Goal: Task Accomplishment & Management: Manage account settings

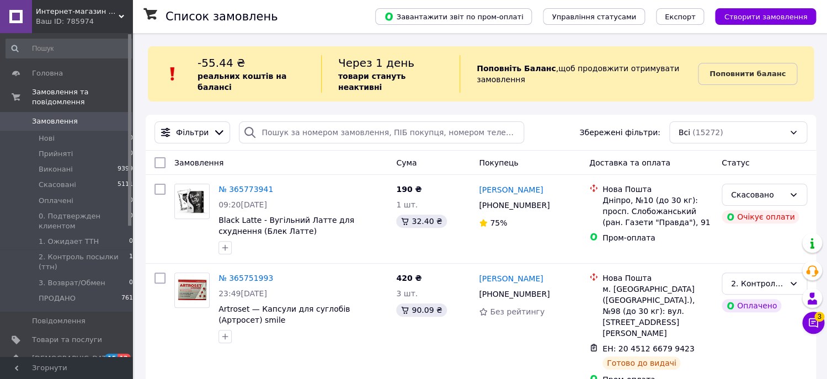
click at [119, 18] on icon at bounding box center [122, 17] width 6 height 6
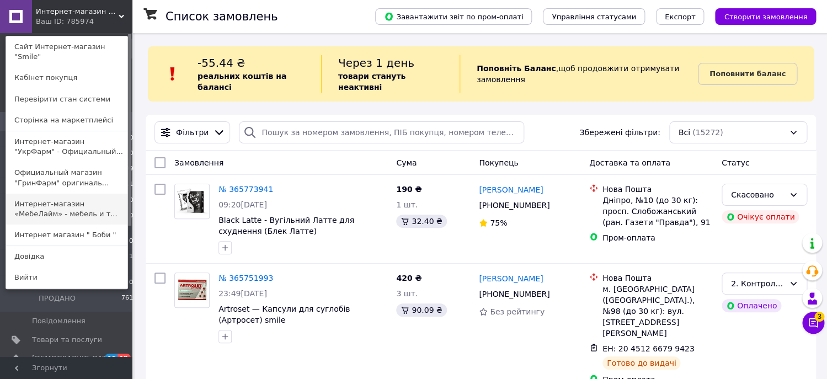
click at [93, 211] on link "Интернет-магазин «МебеЛайм» - мебель и т..." at bounding box center [66, 209] width 121 height 31
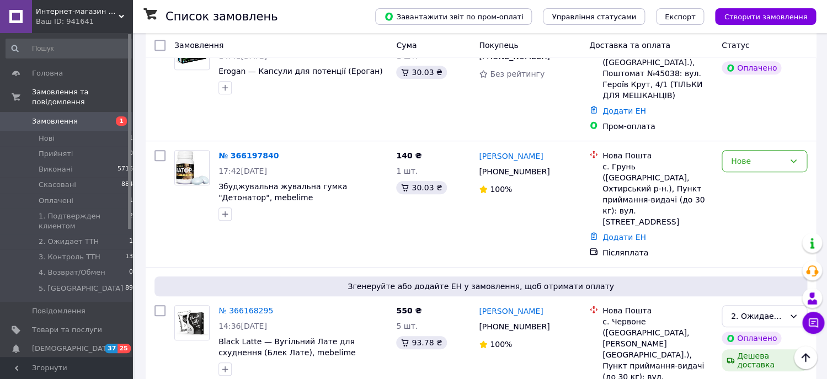
scroll to position [134, 0]
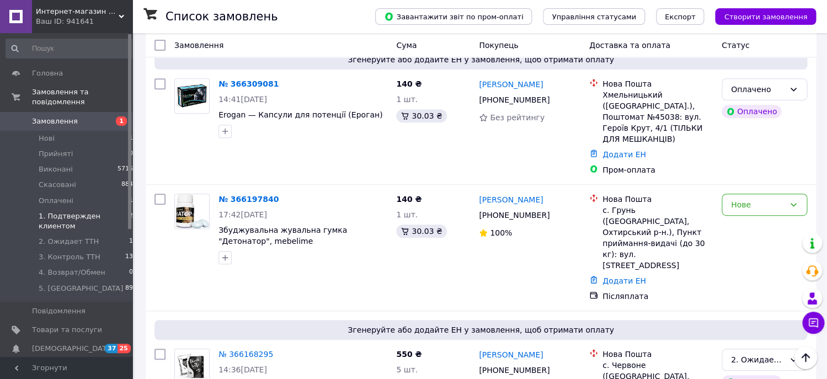
click at [87, 214] on span "1. Подтвержден клиентом" at bounding box center [84, 221] width 90 height 20
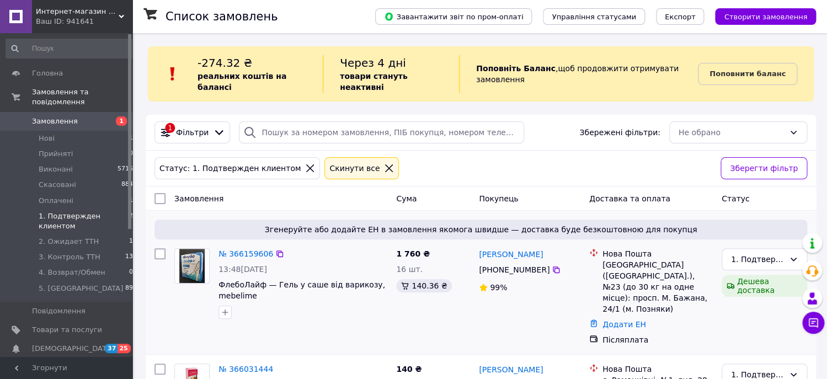
scroll to position [53, 0]
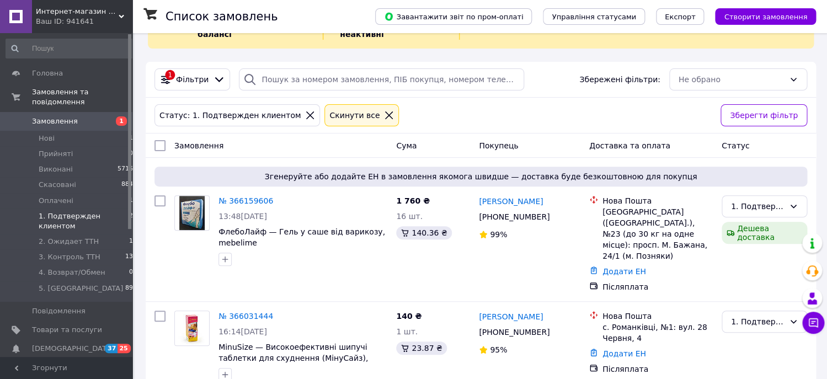
click at [119, 10] on div "Интернет-магазин «МебеЛайм» - мебель и товары для дома по Дропшиппингу Ваш ID: …" at bounding box center [82, 16] width 100 height 33
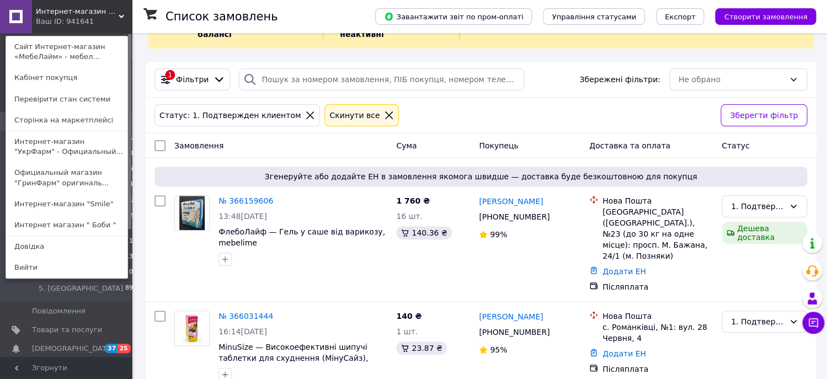
click at [76, 182] on link "Официальный магазин "ГринФарм" оригиналь..." at bounding box center [66, 177] width 121 height 31
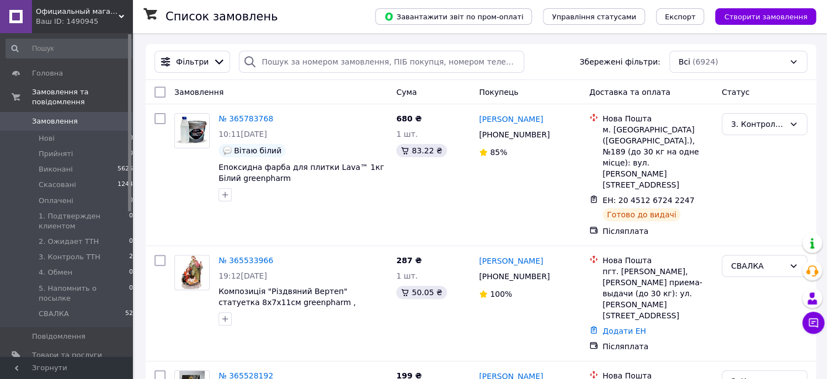
click at [110, 24] on div "Ваш ID: 1490945" at bounding box center [84, 22] width 97 height 10
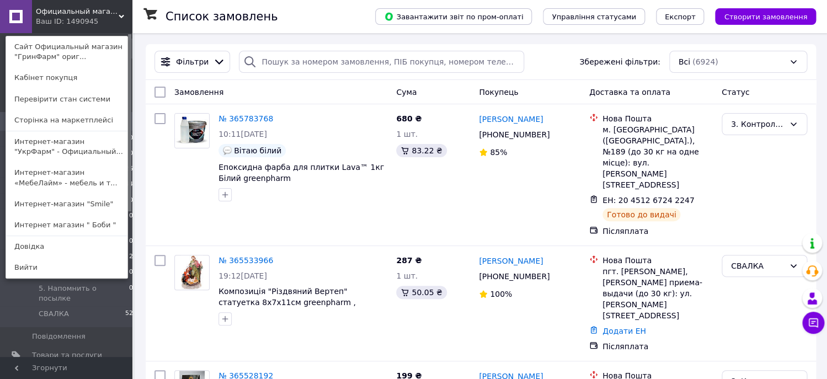
click at [106, 147] on link "Интернет-магазин "УкрФарм" - Официальный..." at bounding box center [66, 146] width 121 height 31
